Goal: Task Accomplishment & Management: Manage account settings

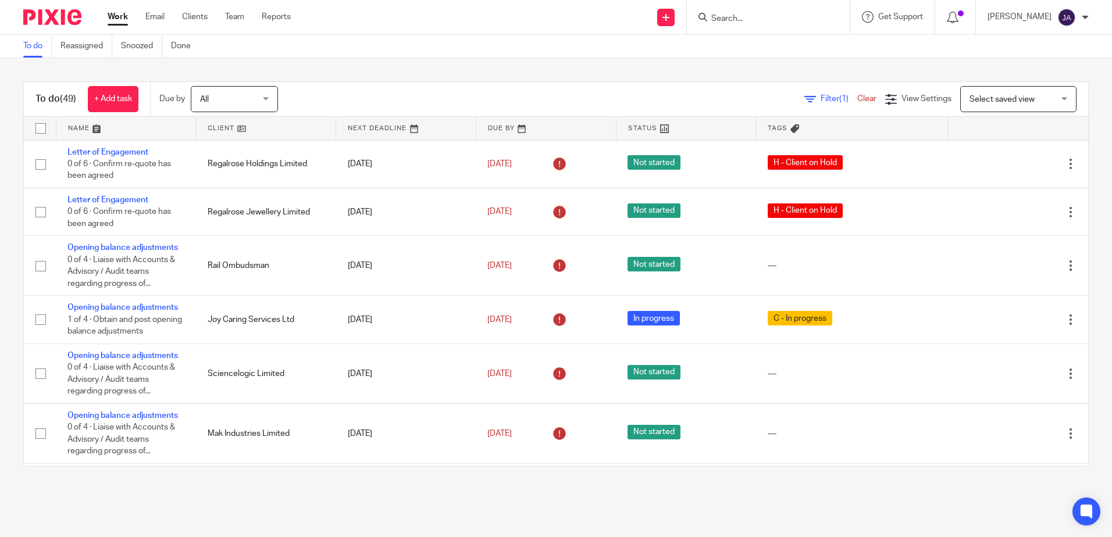
scroll to position [1105, 0]
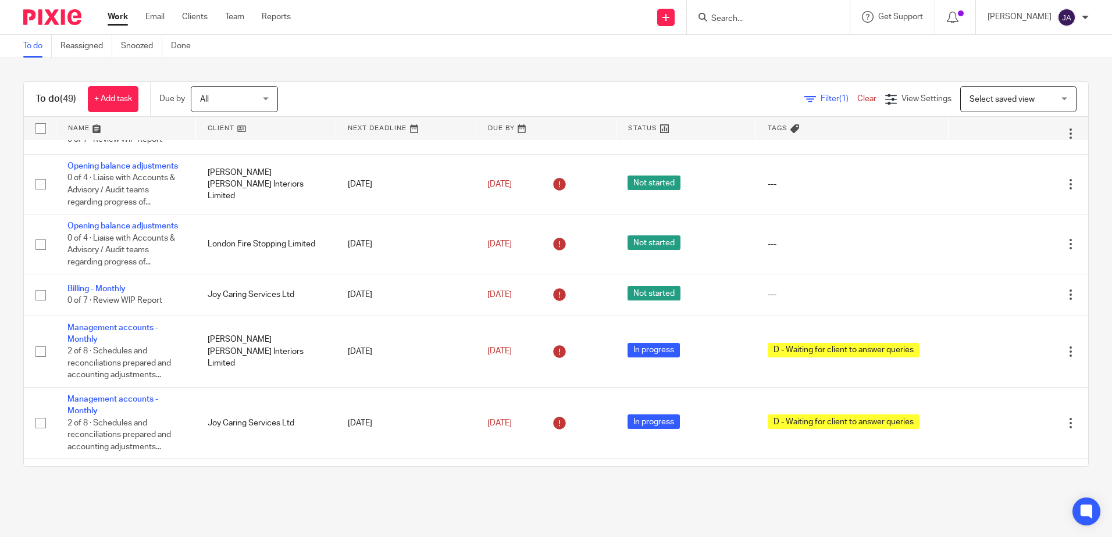
click at [971, 101] on span "Select saved view" at bounding box center [1001, 99] width 65 height 8
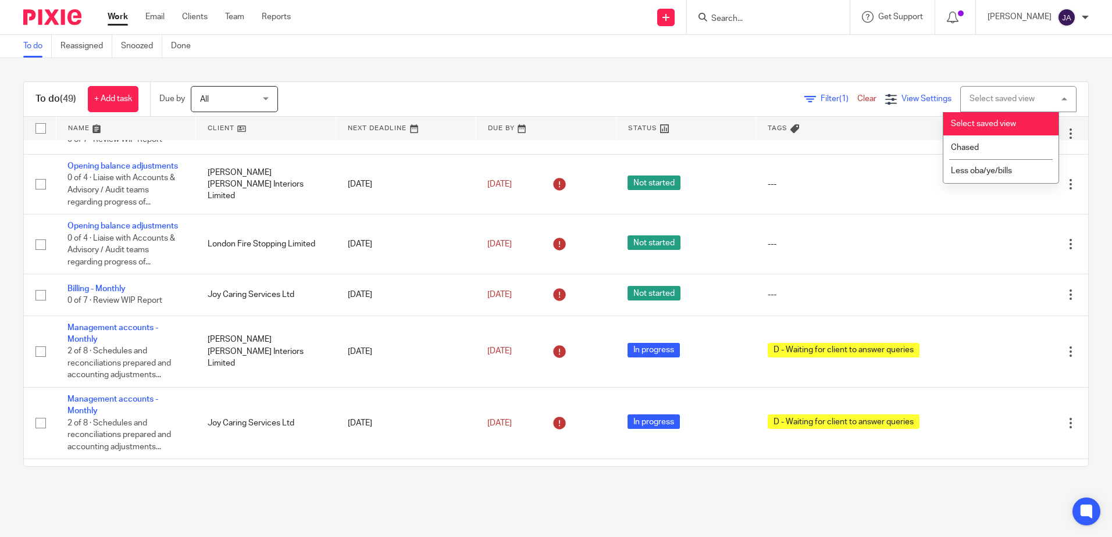
click at [914, 96] on span "View Settings" at bounding box center [926, 99] width 50 height 8
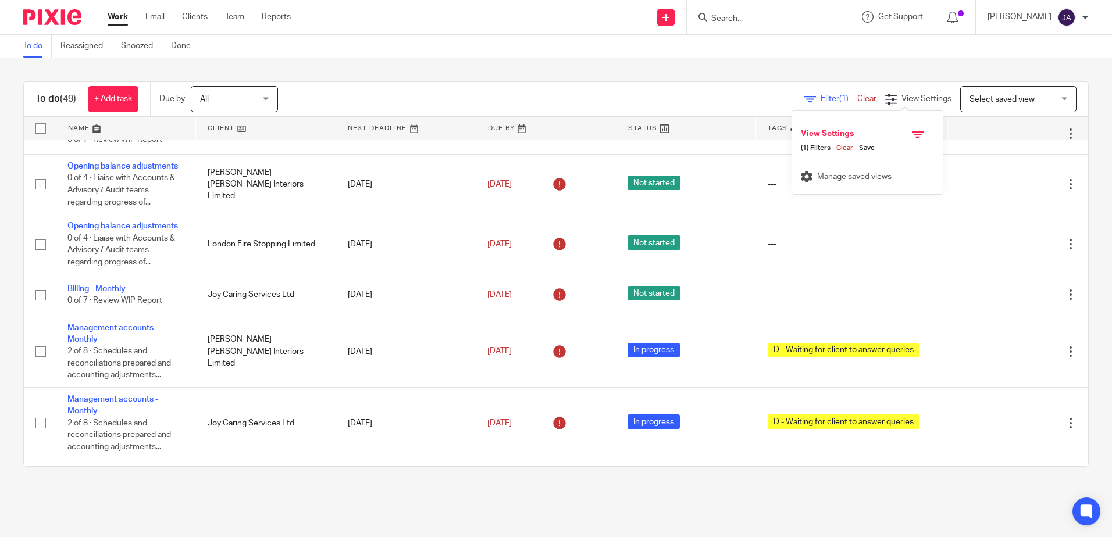
click at [820, 97] on span "Filter (1)" at bounding box center [838, 99] width 37 height 8
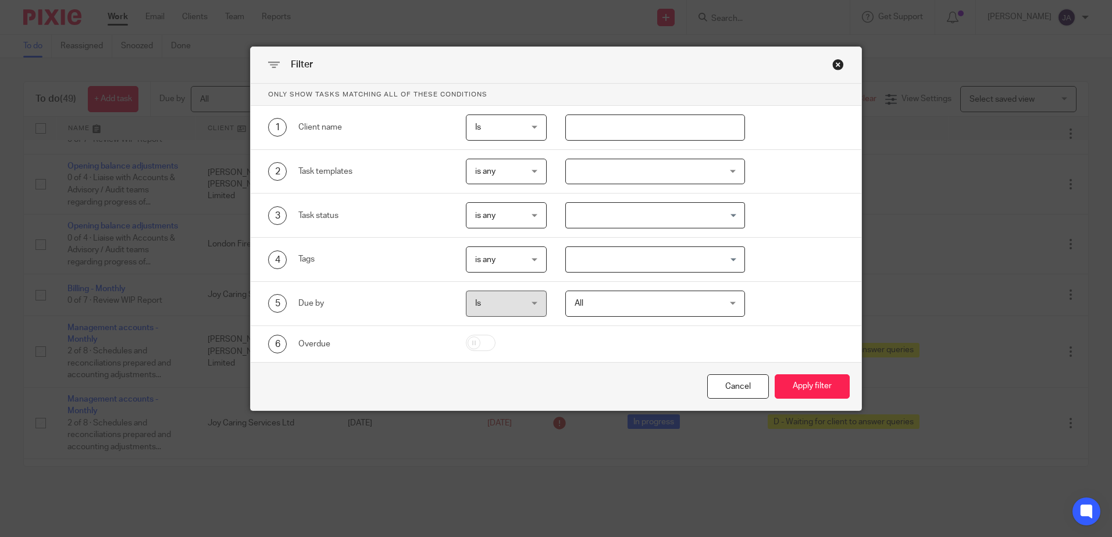
click at [620, 132] on input "text" at bounding box center [655, 128] width 180 height 26
click at [634, 122] on input "rushton" at bounding box center [655, 128] width 180 height 26
type input "rushton"
click at [800, 383] on button "Apply filter" at bounding box center [811, 386] width 75 height 25
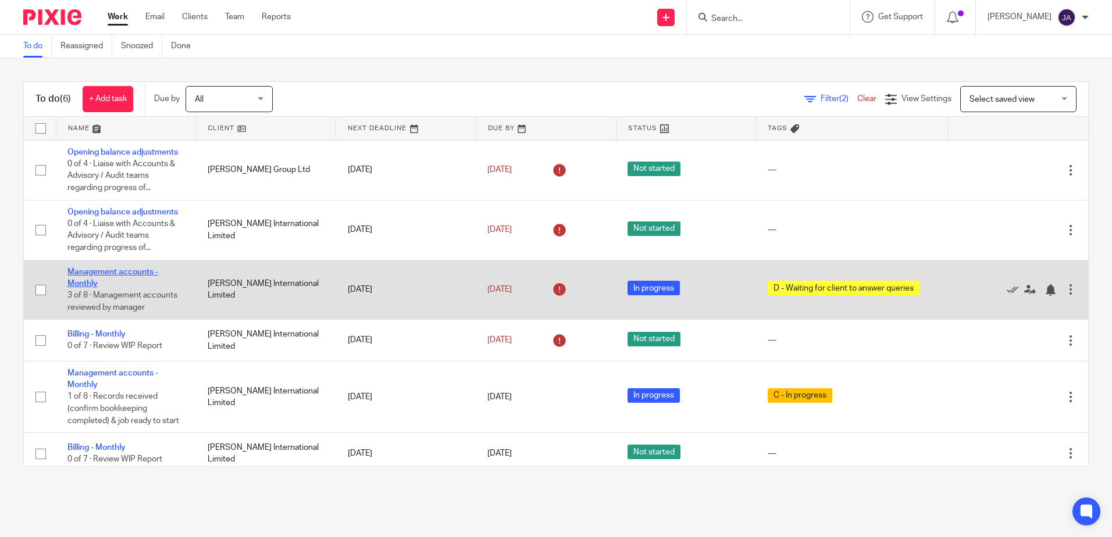
click at [92, 276] on link "Management accounts - Monthly" at bounding box center [112, 278] width 91 height 20
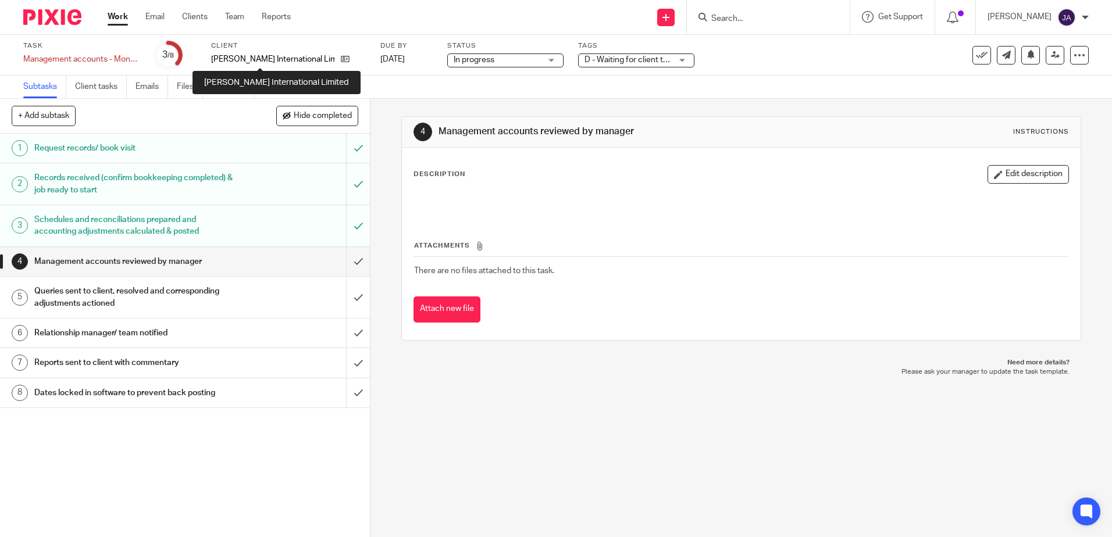
click at [226, 61] on p "[PERSON_NAME] International Limited" at bounding box center [273, 59] width 124 height 12
click at [341, 59] on icon at bounding box center [345, 59] width 9 height 9
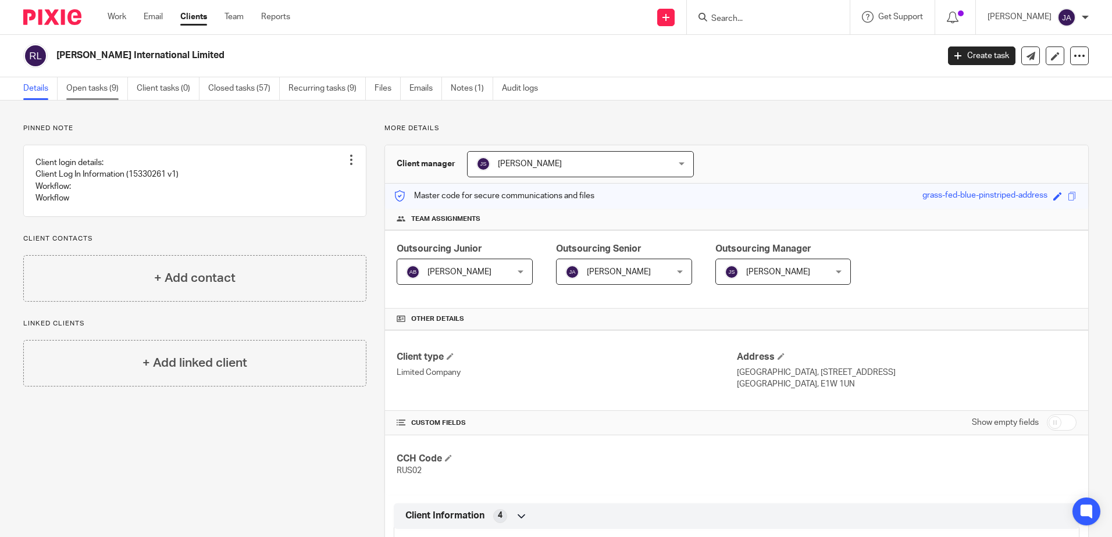
click at [116, 87] on link "Open tasks (9)" at bounding box center [97, 88] width 62 height 23
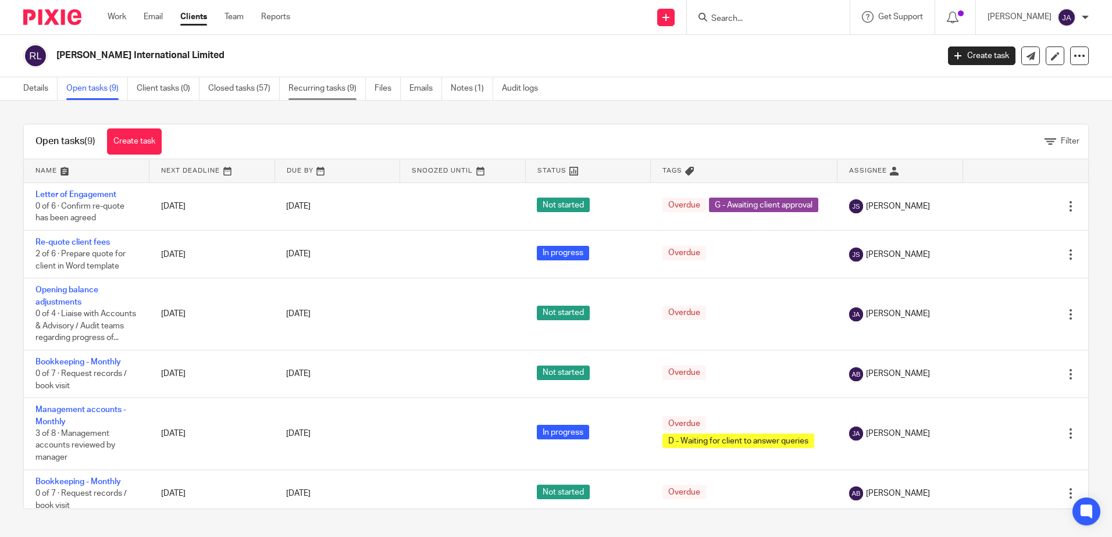
click at [335, 95] on link "Recurring tasks (9)" at bounding box center [326, 88] width 77 height 23
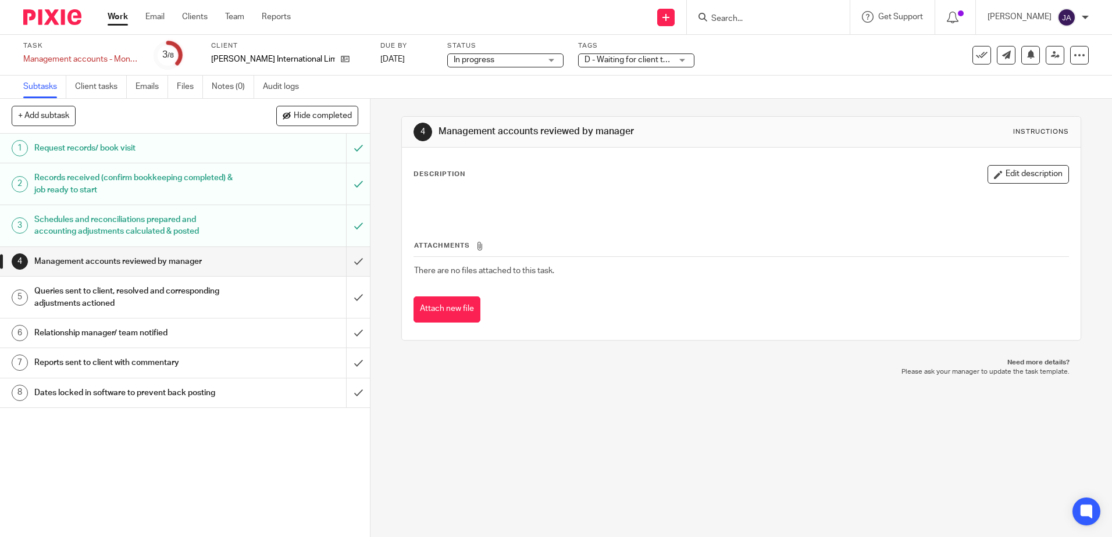
click at [599, 56] on span "D - Waiting for client to answer queries" at bounding box center [654, 60] width 140 height 8
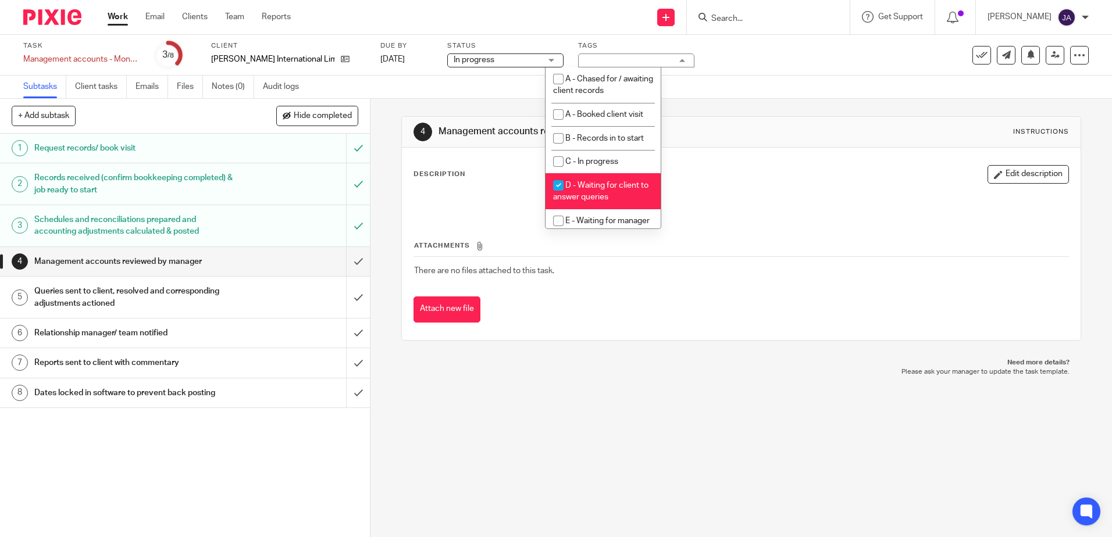
click at [585, 182] on span "D - Waiting for client to answer queries" at bounding box center [600, 191] width 95 height 20
checkbox input "false"
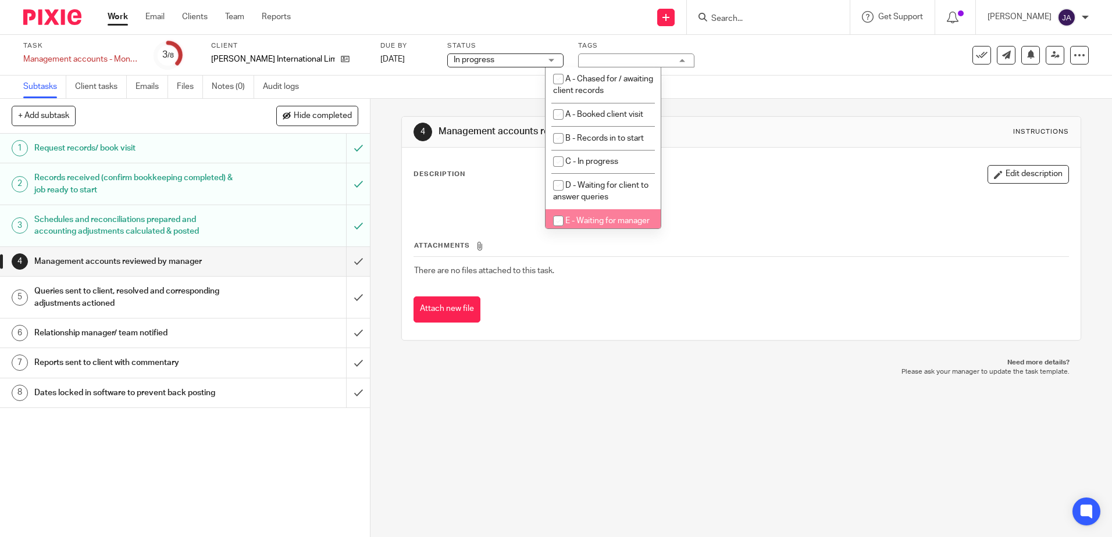
click at [594, 224] on span "E - Waiting for manager review/approval" at bounding box center [601, 227] width 97 height 20
checkbox input "true"
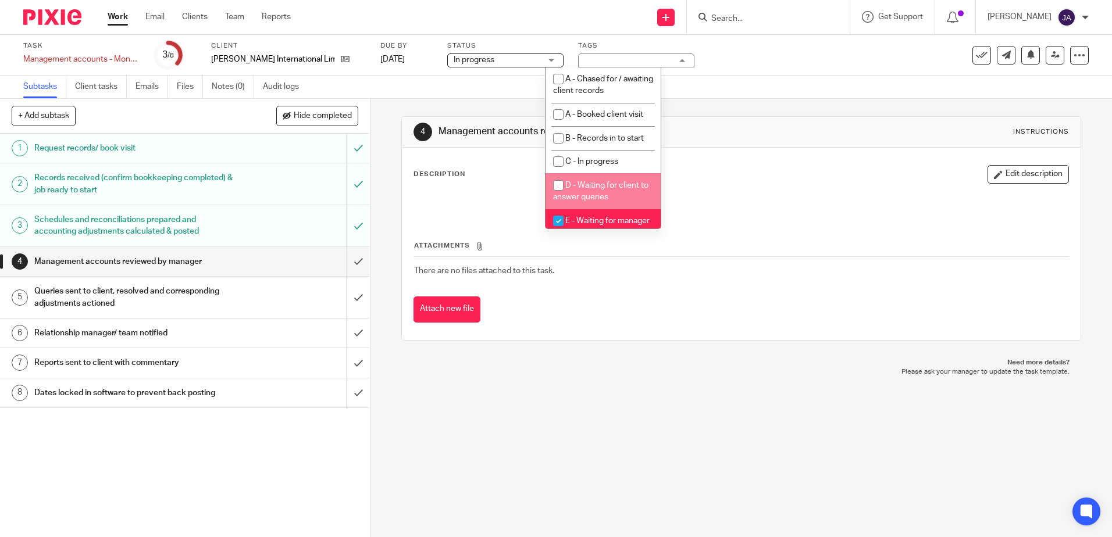
click at [599, 196] on span "D - Waiting for client to answer queries" at bounding box center [600, 191] width 95 height 20
checkbox input "true"
click at [660, 404] on div "4 Management accounts reviewed by manager Instructions Description Edit descrip…" at bounding box center [740, 318] width 741 height 438
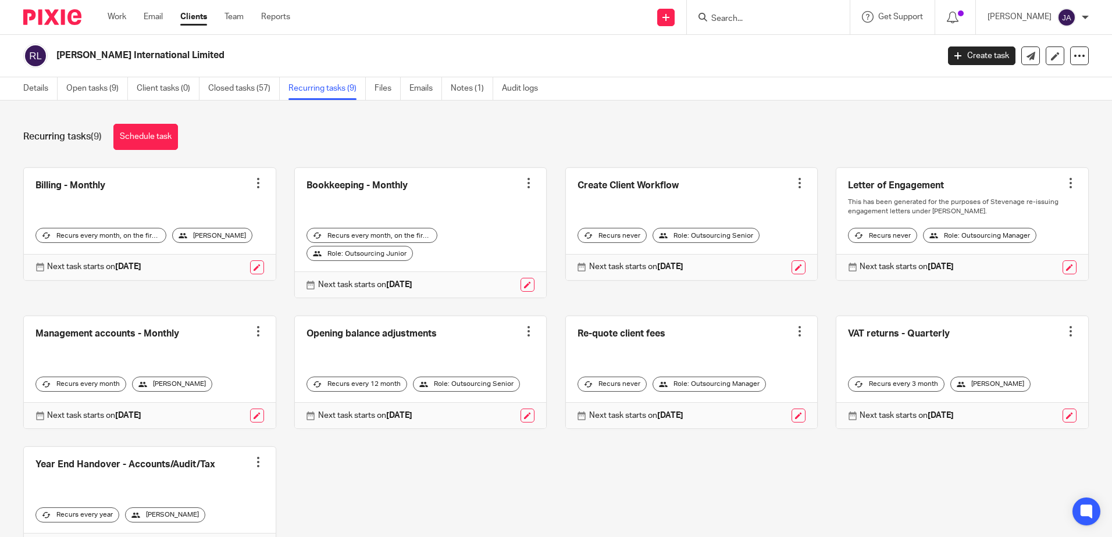
click at [373, 148] on div "Recurring tasks (9) Schedule task" at bounding box center [555, 137] width 1065 height 26
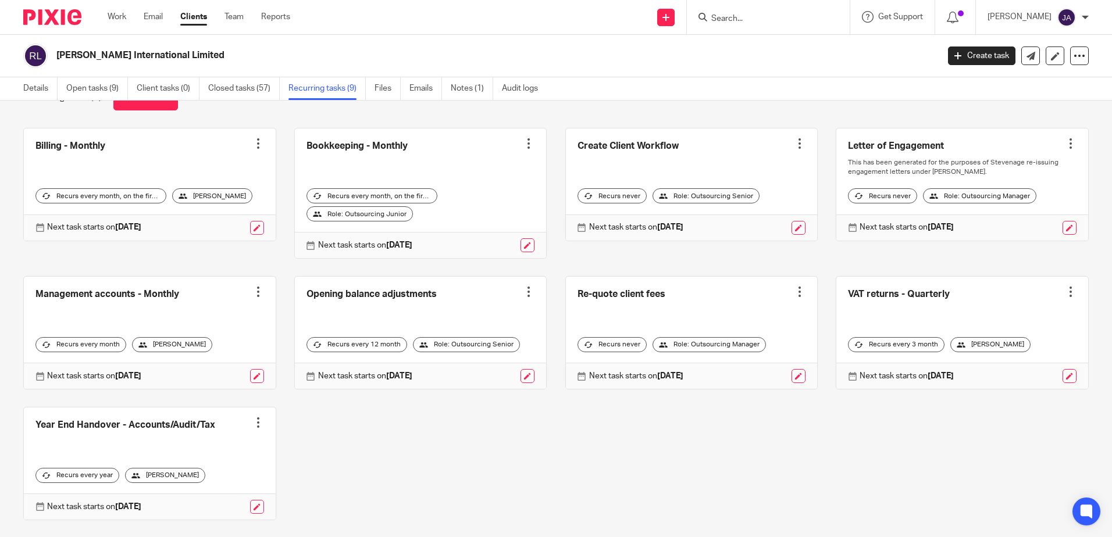
scroll to position [63, 0]
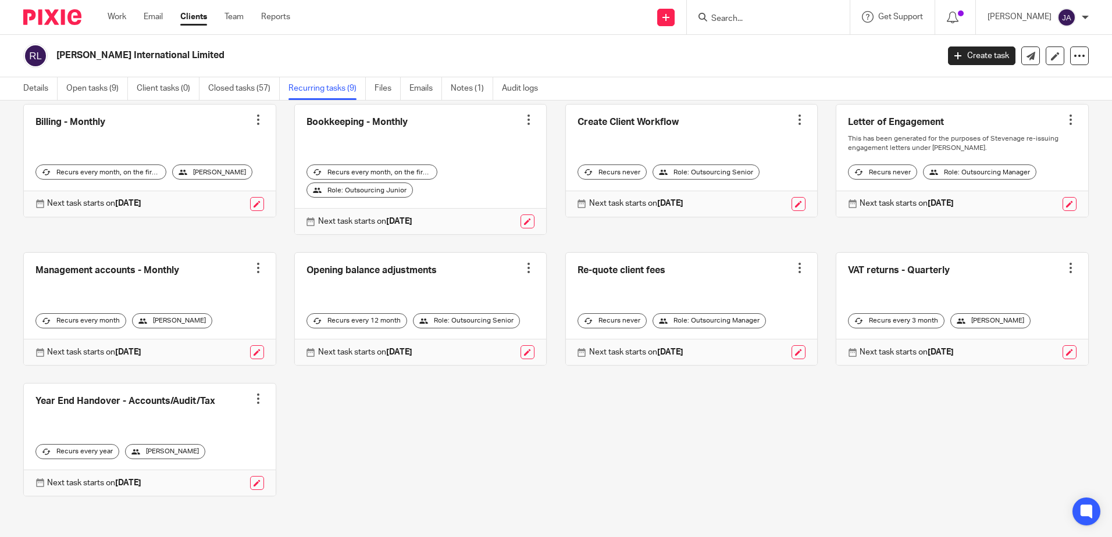
click at [370, 405] on div "Billing - Monthly Create task Clone template Recalculate schedule Cancel schedu…" at bounding box center [546, 309] width 1083 height 410
click at [256, 266] on div at bounding box center [258, 268] width 12 height 12
click at [303, 380] on div "Billing - Monthly Create task Clone template Recalculate schedule Cancel schedu…" at bounding box center [546, 309] width 1083 height 410
click at [158, 317] on div "[PERSON_NAME]" at bounding box center [172, 320] width 80 height 15
click at [163, 322] on div "[PERSON_NAME]" at bounding box center [172, 320] width 80 height 15
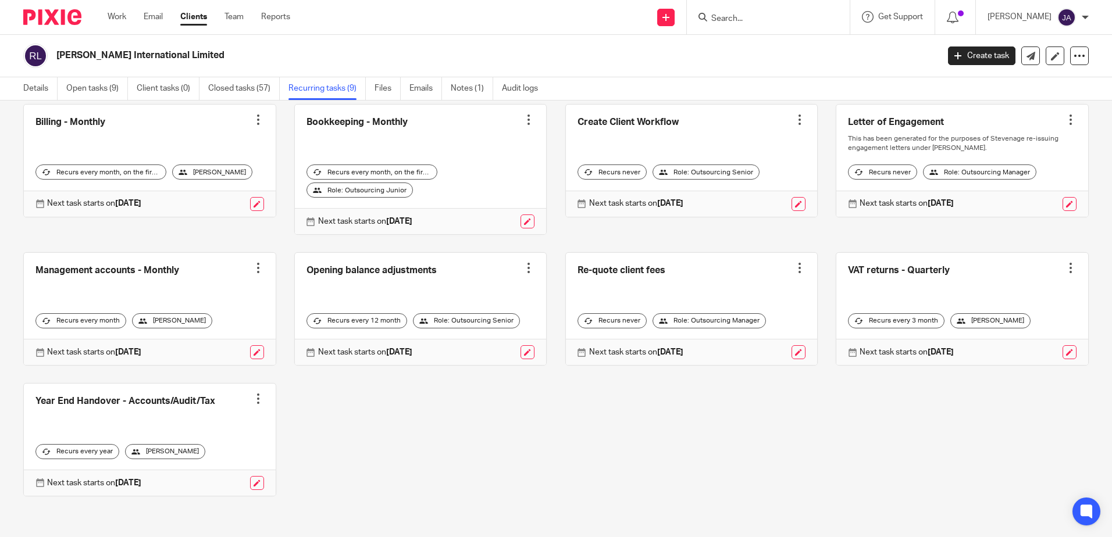
click at [223, 295] on link at bounding box center [150, 309] width 252 height 112
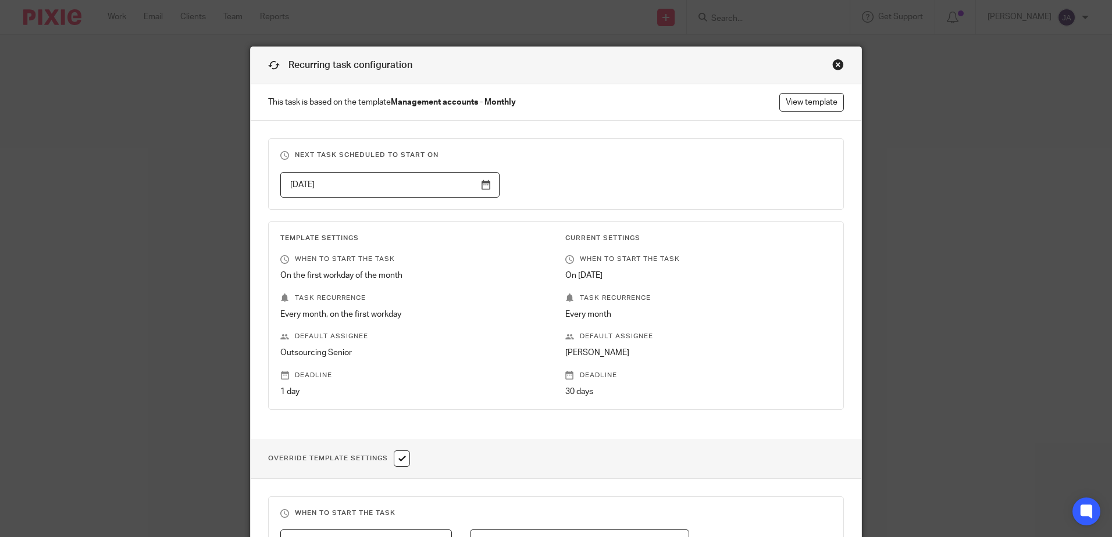
click at [835, 58] on div "Recurring task configuration" at bounding box center [556, 65] width 610 height 37
click at [834, 65] on div "Close this dialog window" at bounding box center [838, 65] width 12 height 12
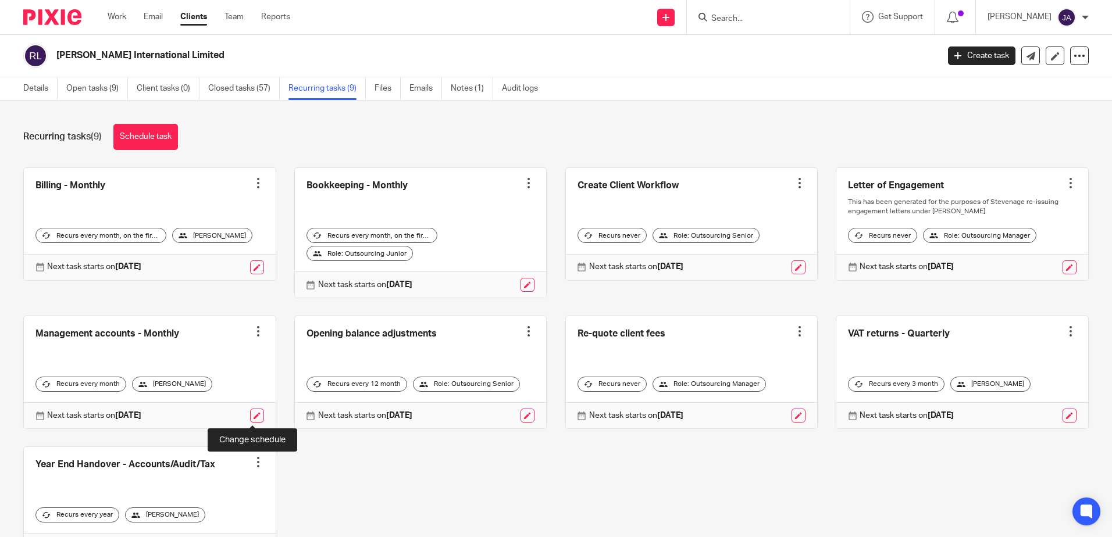
click at [251, 412] on link at bounding box center [257, 416] width 14 height 14
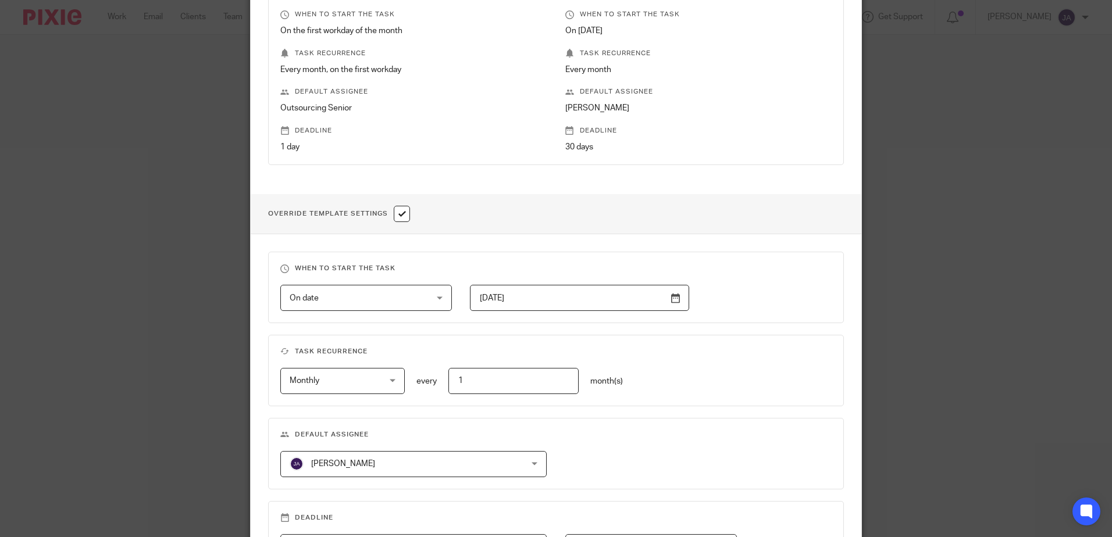
scroll to position [349, 0]
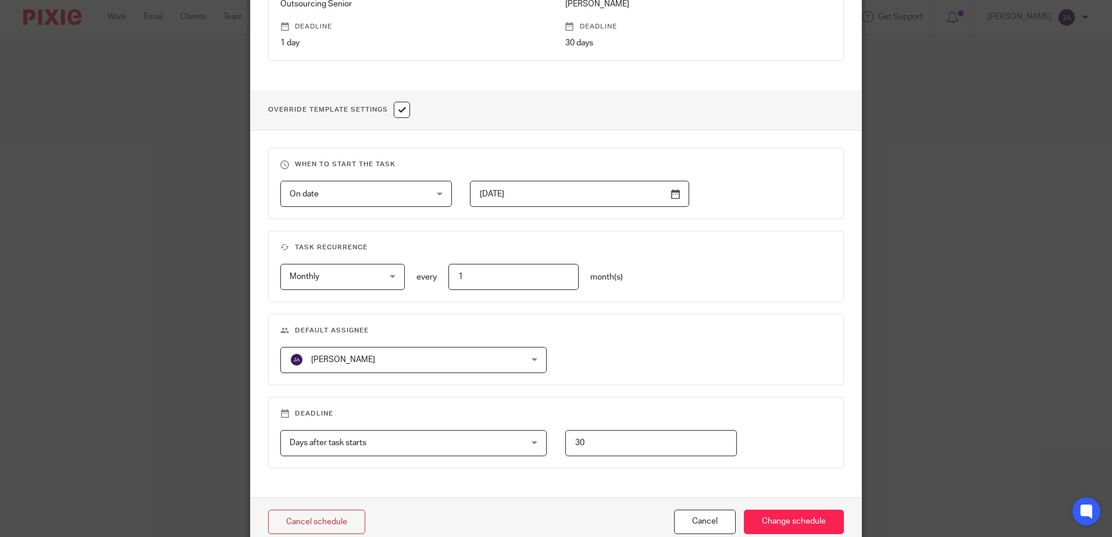
click at [542, 351] on div "Joe Allison Joe Allison" at bounding box center [413, 360] width 266 height 26
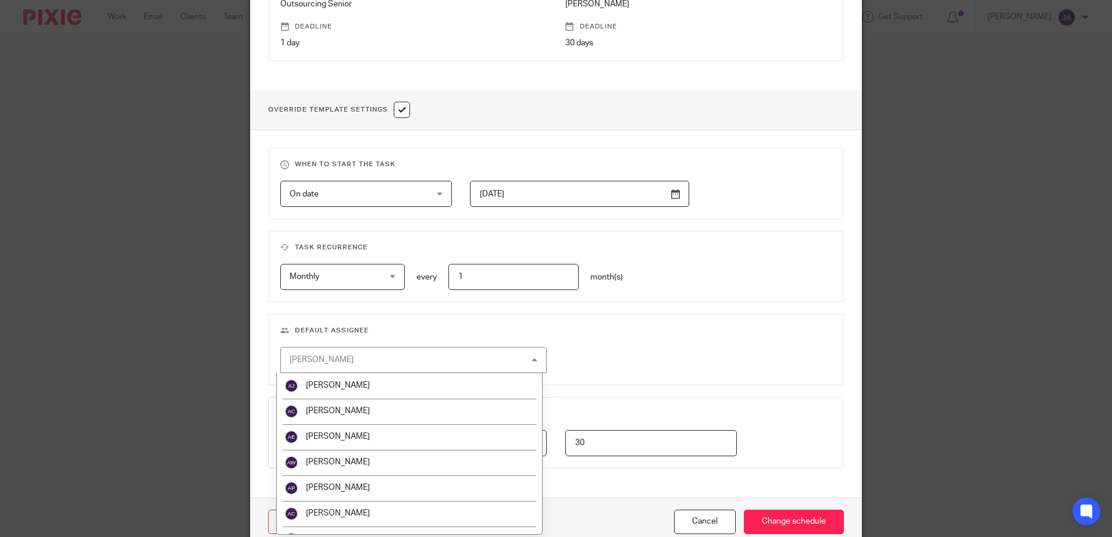
click at [627, 339] on fieldset "Default assignee Joe Allison Joe Allison Aaron Jervis Abigail Cresswell Adam Ea…" at bounding box center [556, 350] width 576 height 72
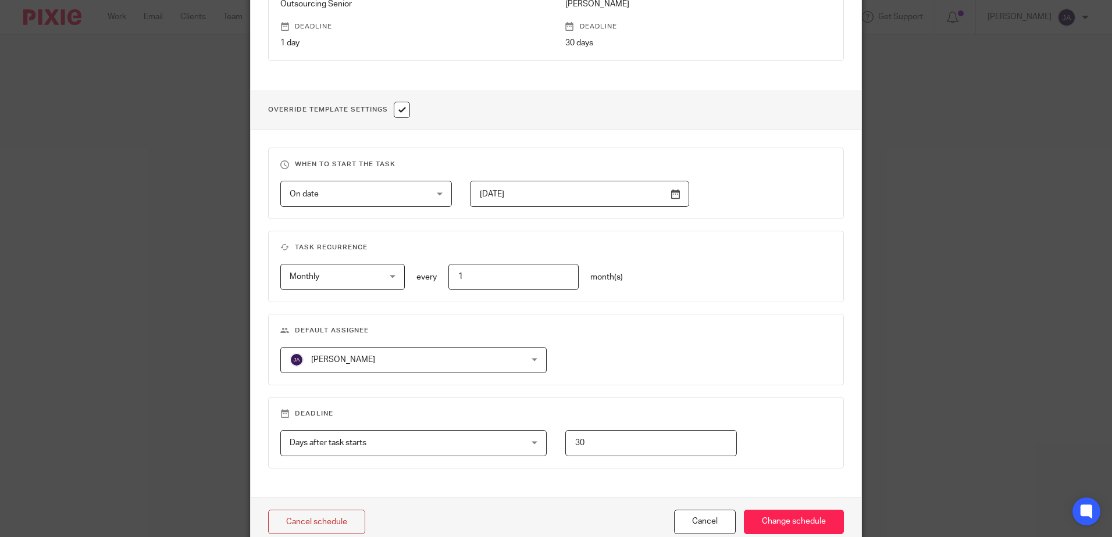
click at [510, 359] on div "Joe Allison Joe Allison" at bounding box center [413, 360] width 266 height 26
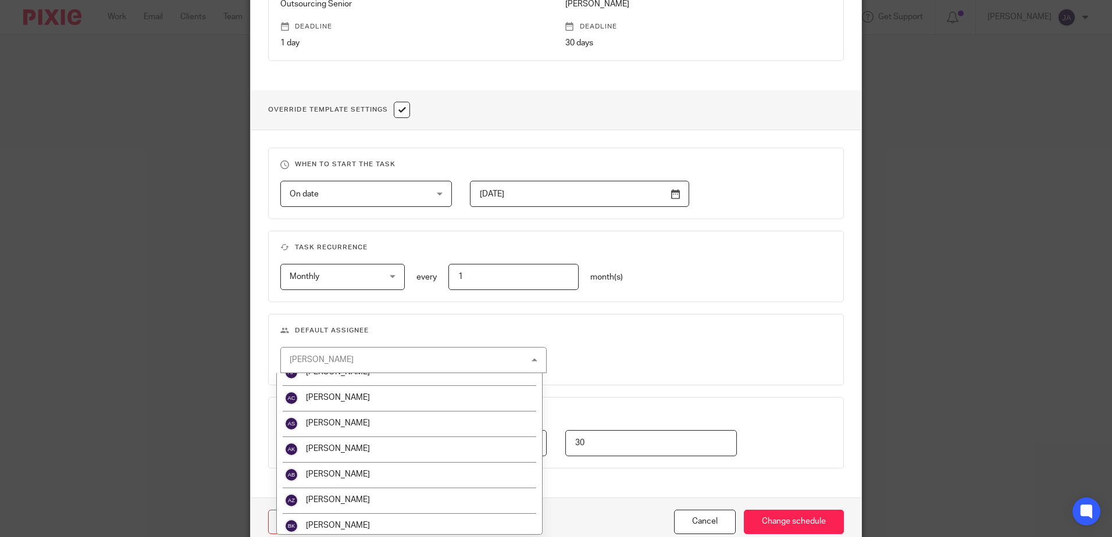
scroll to position [116, 0]
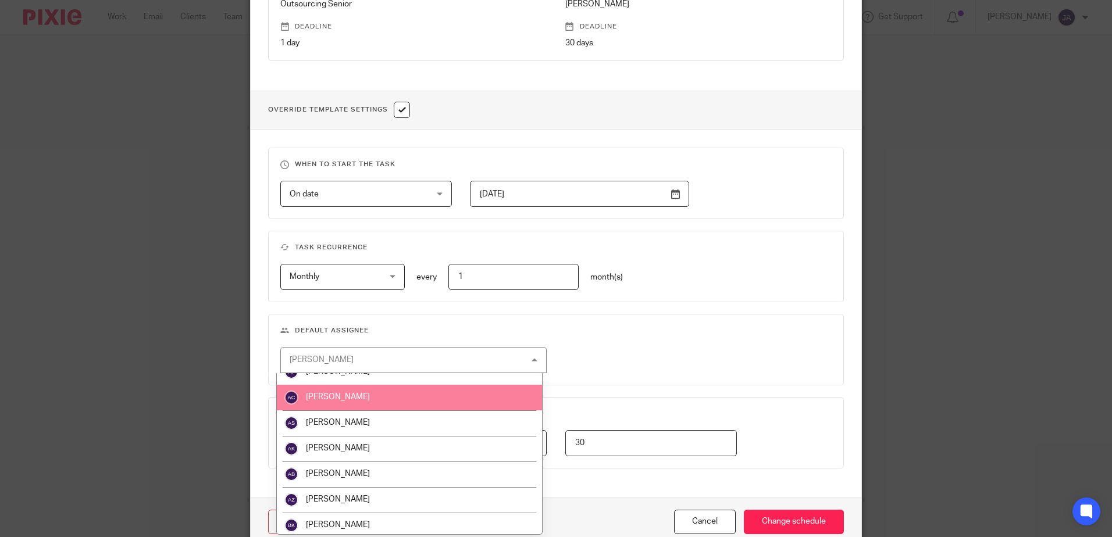
click at [702, 354] on div "Joe Allison Joe Allison Aaron Jervis Abigail Cresswell Adam Eales Amanda Walker…" at bounding box center [546, 360] width 569 height 26
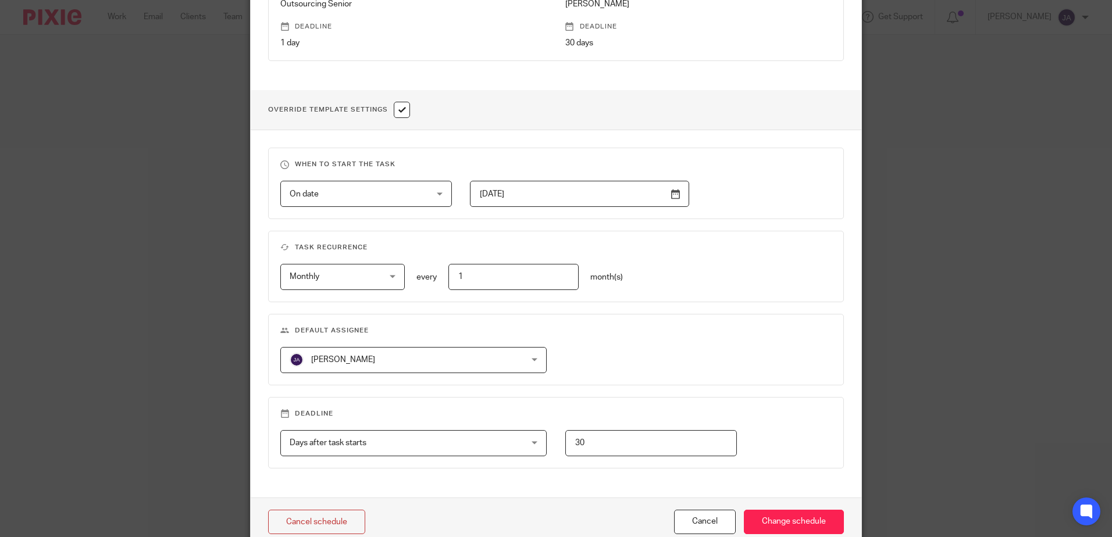
scroll to position [405, 0]
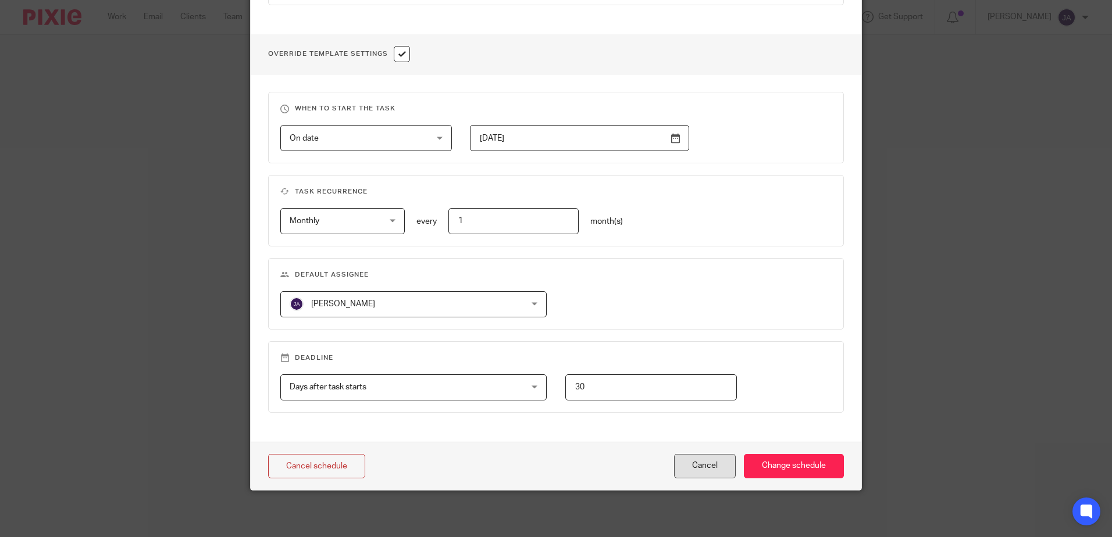
click at [714, 472] on button "Cancel" at bounding box center [705, 466] width 62 height 25
